Goal: Task Accomplishment & Management: Manage account settings

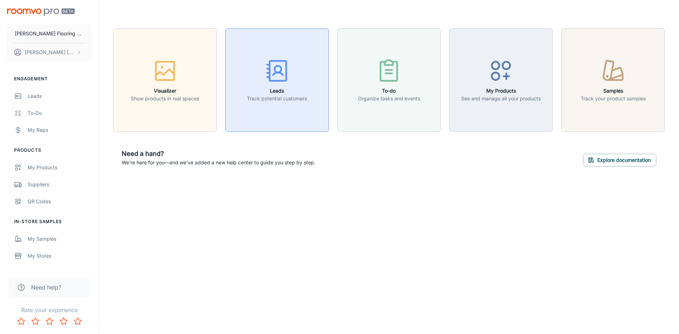
click at [282, 82] on icon "button" at bounding box center [277, 71] width 27 height 27
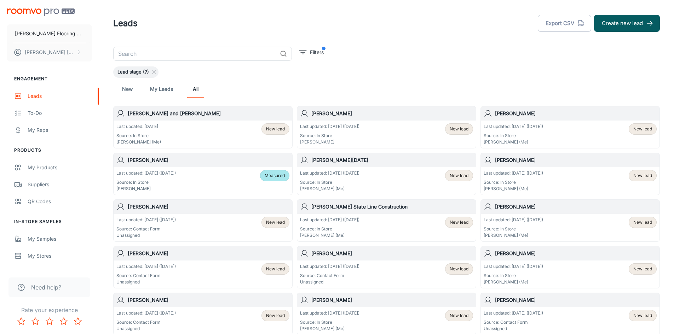
click at [369, 138] on div "Last updated: [DATE] ([DATE]) Source: In Store [PERSON_NAME] New lead" at bounding box center [386, 134] width 173 height 22
click at [203, 180] on div "Last updated: [DATE] ([DATE]) Source: In Store [PERSON_NAME] Measured" at bounding box center [202, 181] width 173 height 22
click at [382, 183] on div "Last updated: [DATE] ([DATE]) Source: In Store [PERSON_NAME] (Me) New lead" at bounding box center [386, 181] width 173 height 22
click at [564, 180] on div "Last updated: [DATE] ([DATE]) Source: In Store [PERSON_NAME] (Me) New lead" at bounding box center [569, 181] width 173 height 22
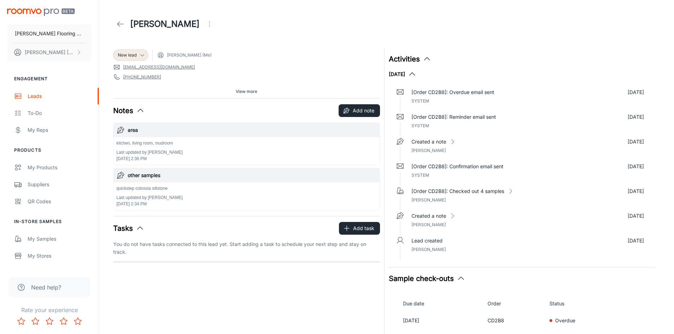
click at [119, 23] on icon at bounding box center [120, 24] width 8 height 8
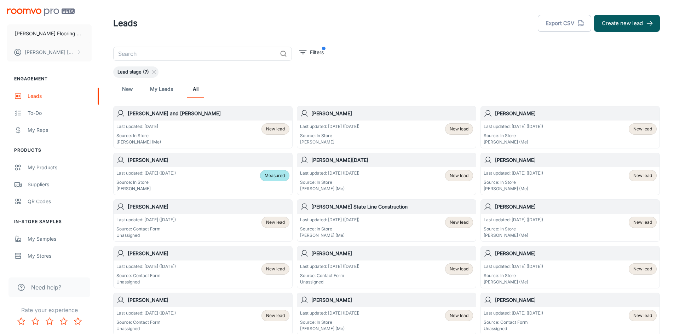
click at [569, 185] on div "Last updated: [DATE] ([DATE]) Source: In Store [PERSON_NAME] (Me) New lead" at bounding box center [569, 181] width 173 height 22
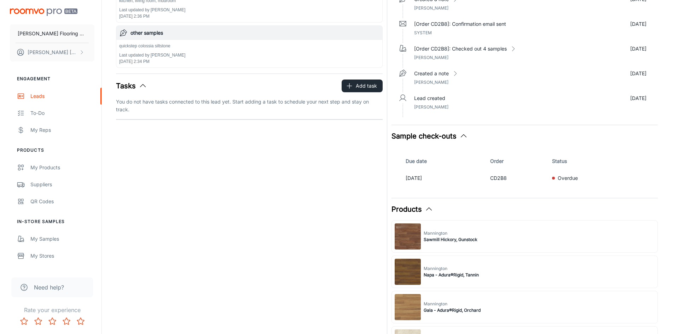
scroll to position [71, 0]
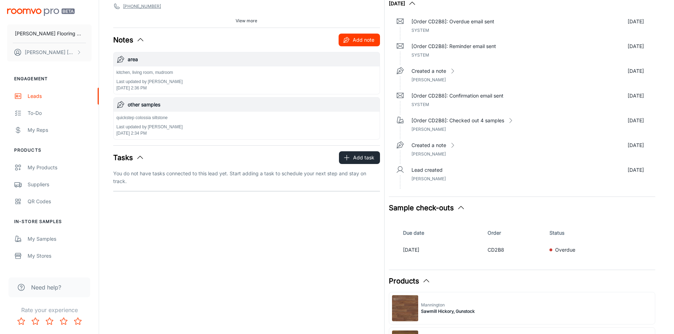
click at [367, 43] on button "Add note" at bounding box center [358, 40] width 41 height 13
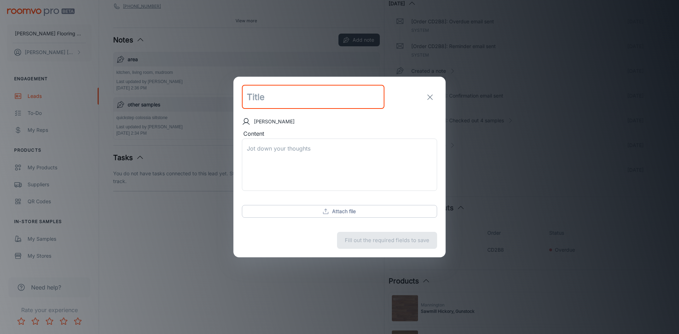
click at [276, 99] on input "text" at bounding box center [313, 97] width 143 height 24
type input "pick"
click at [267, 149] on textarea "Content" at bounding box center [339, 165] width 185 height 41
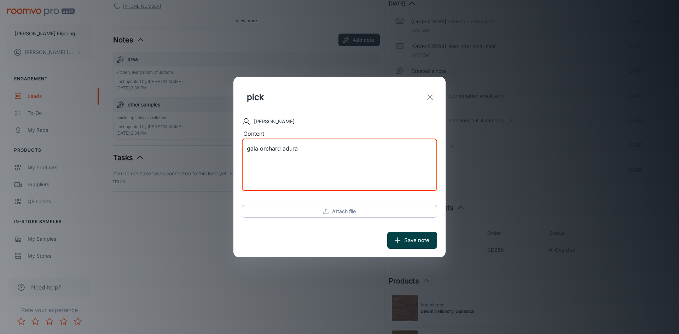
type textarea "gala orchard adura"
click at [427, 241] on button "Save note" at bounding box center [412, 240] width 50 height 17
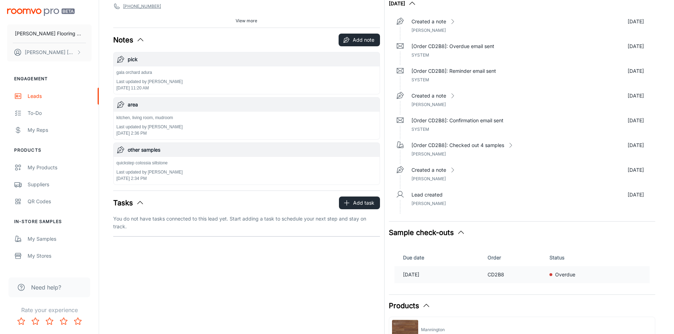
click at [453, 276] on p "[DATE]" at bounding box center [442, 275] width 79 height 8
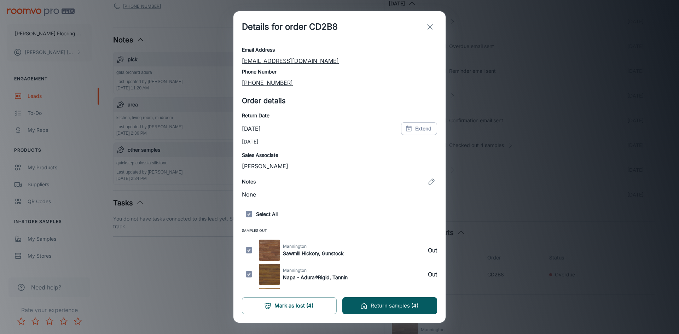
scroll to position [79, 0]
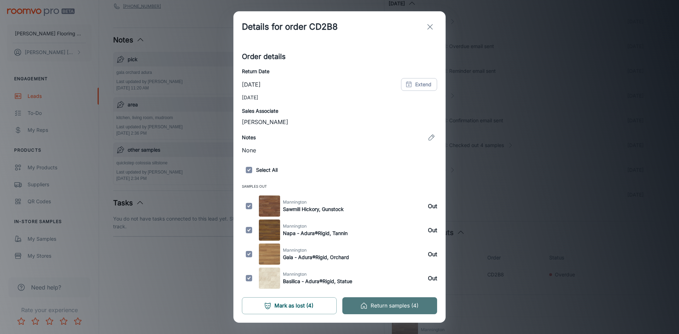
click at [372, 304] on button "Return samples (4)" at bounding box center [389, 305] width 95 height 17
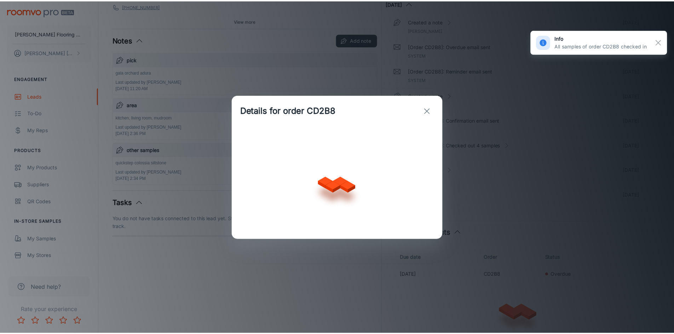
scroll to position [0, 0]
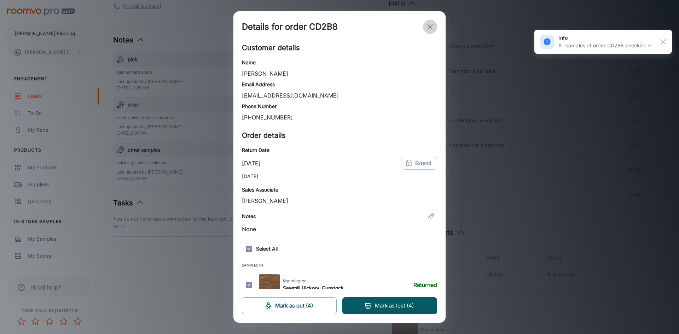
click at [429, 26] on line "exit" at bounding box center [430, 26] width 5 height 5
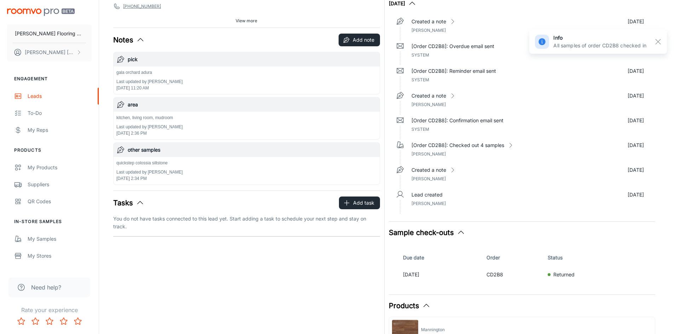
click at [196, 174] on div "quickstep colossia siltstone Last updated by [PERSON_NAME] [DATE] 2:34 PM" at bounding box center [246, 171] width 260 height 22
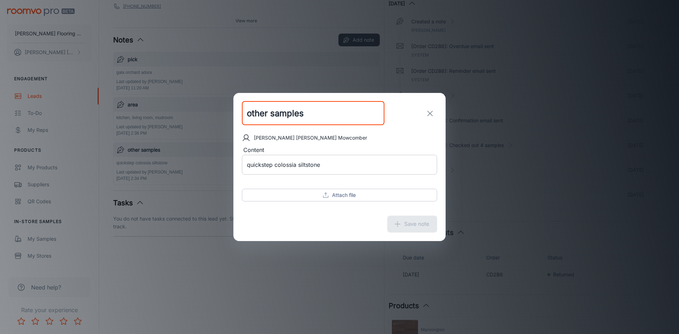
click at [343, 161] on textarea "quickstep colossia siltstone" at bounding box center [339, 165] width 185 height 8
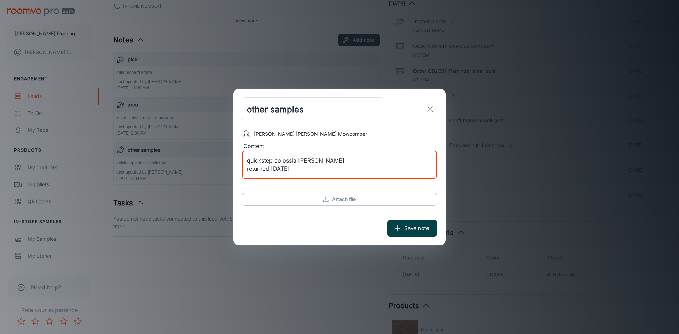
type textarea "quickstep colossia [PERSON_NAME] returned [DATE]"
click at [411, 226] on button "Save note" at bounding box center [412, 228] width 50 height 17
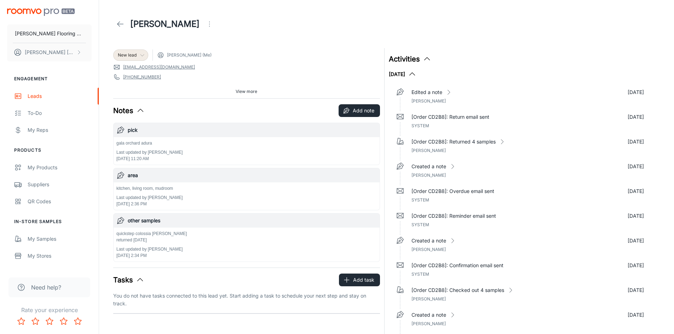
click at [141, 56] on icon at bounding box center [142, 55] width 6 height 6
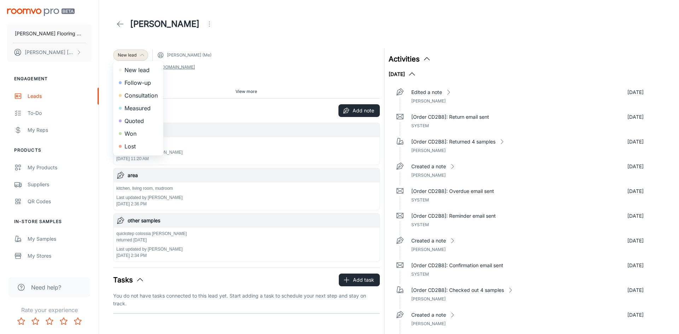
click at [141, 56] on div at bounding box center [339, 167] width 679 height 334
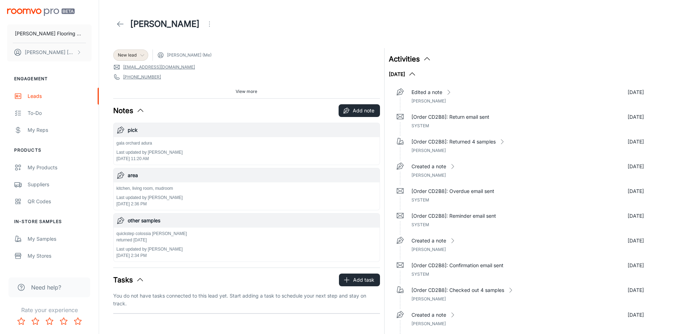
click at [241, 92] on span "View more" at bounding box center [247, 91] width 22 height 6
